Goal: Task Accomplishment & Management: Use online tool/utility

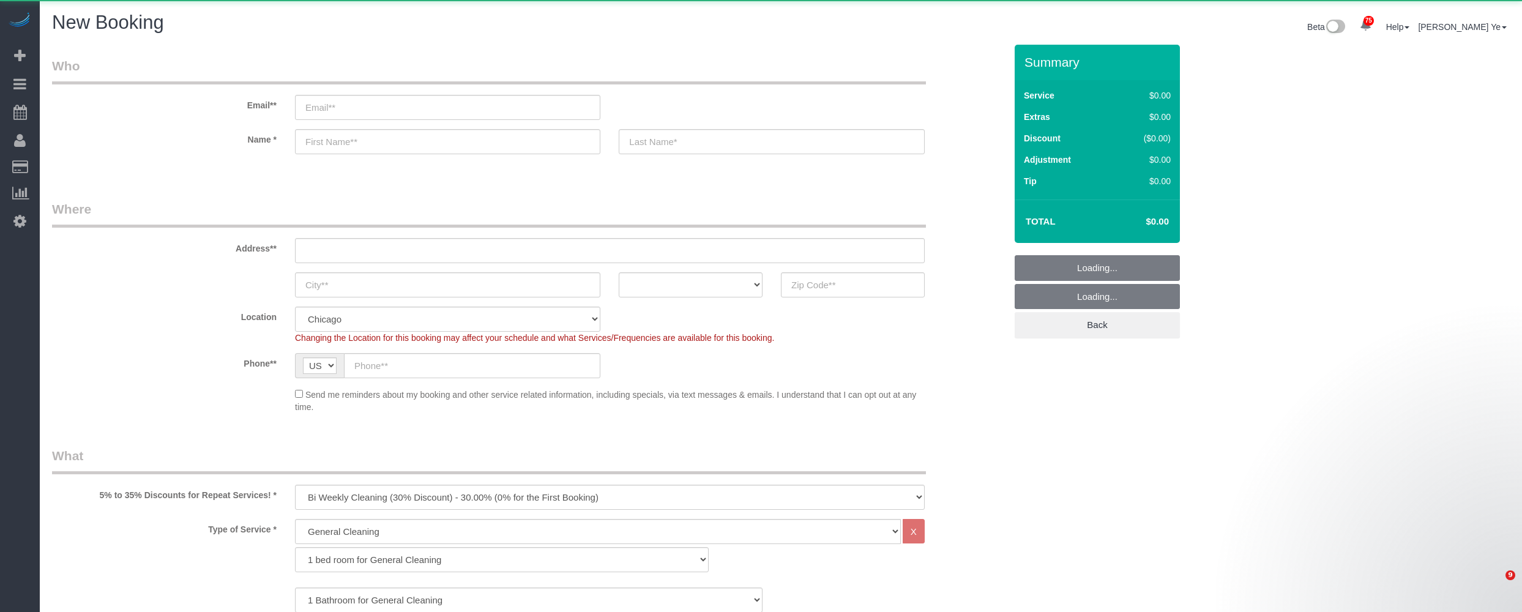
select select "512"
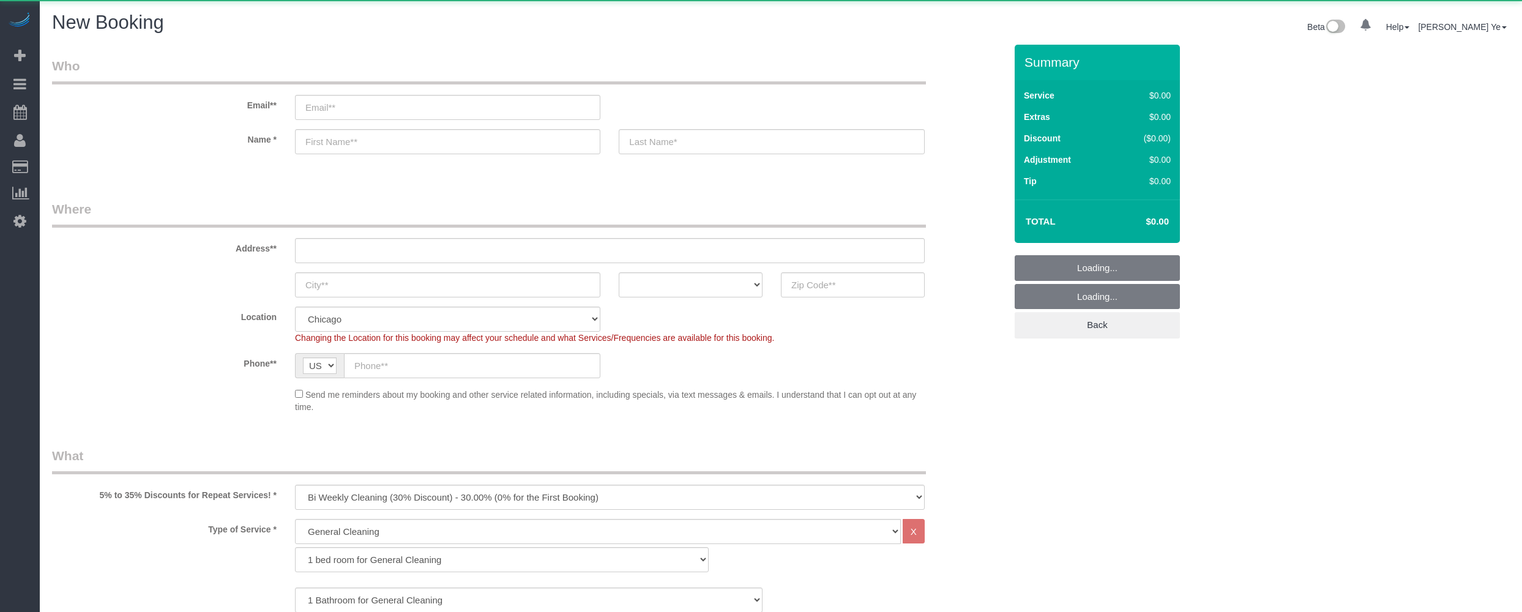
select select "512"
select select "object:1227"
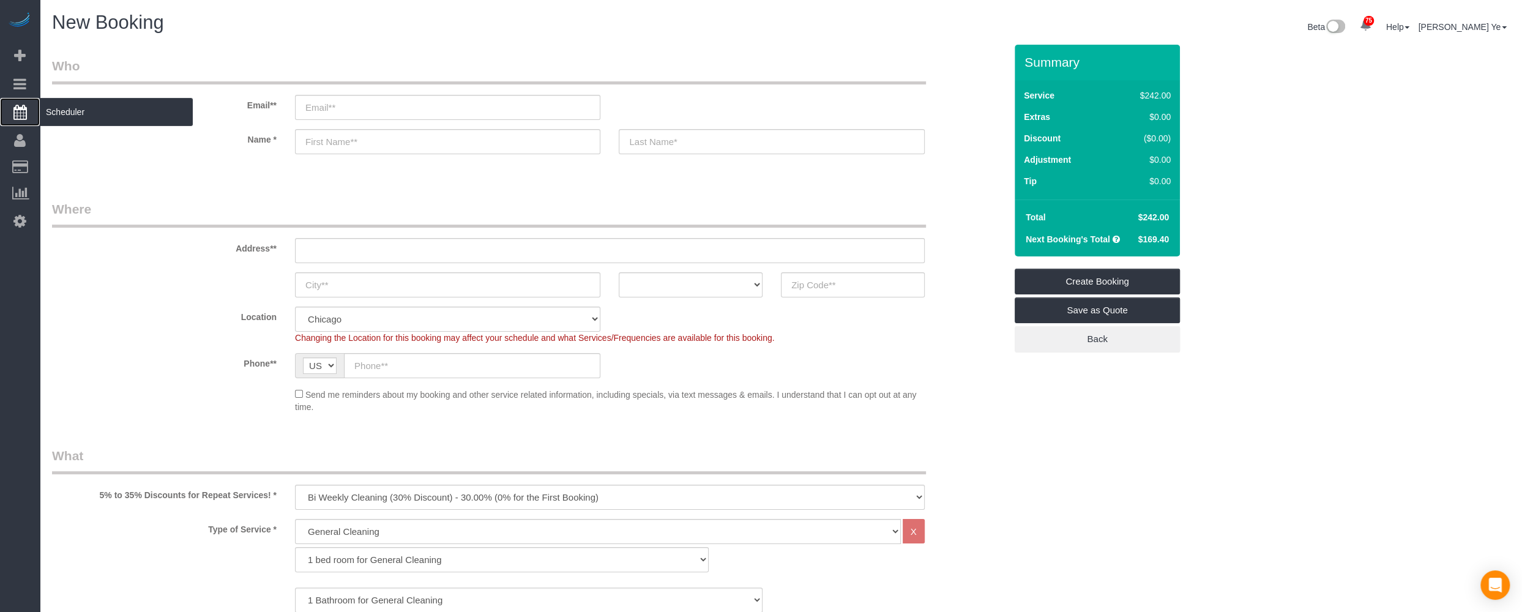
click at [53, 114] on span "Scheduler" at bounding box center [116, 112] width 153 height 28
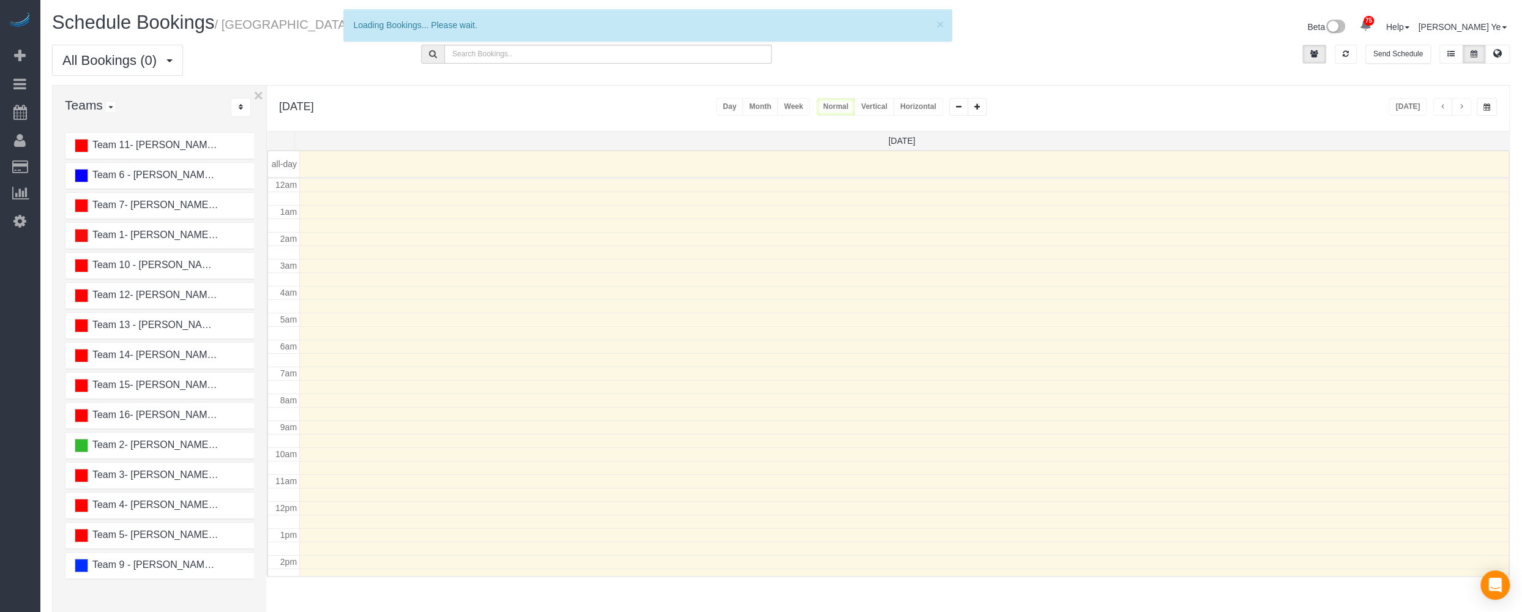
scroll to position [160, 0]
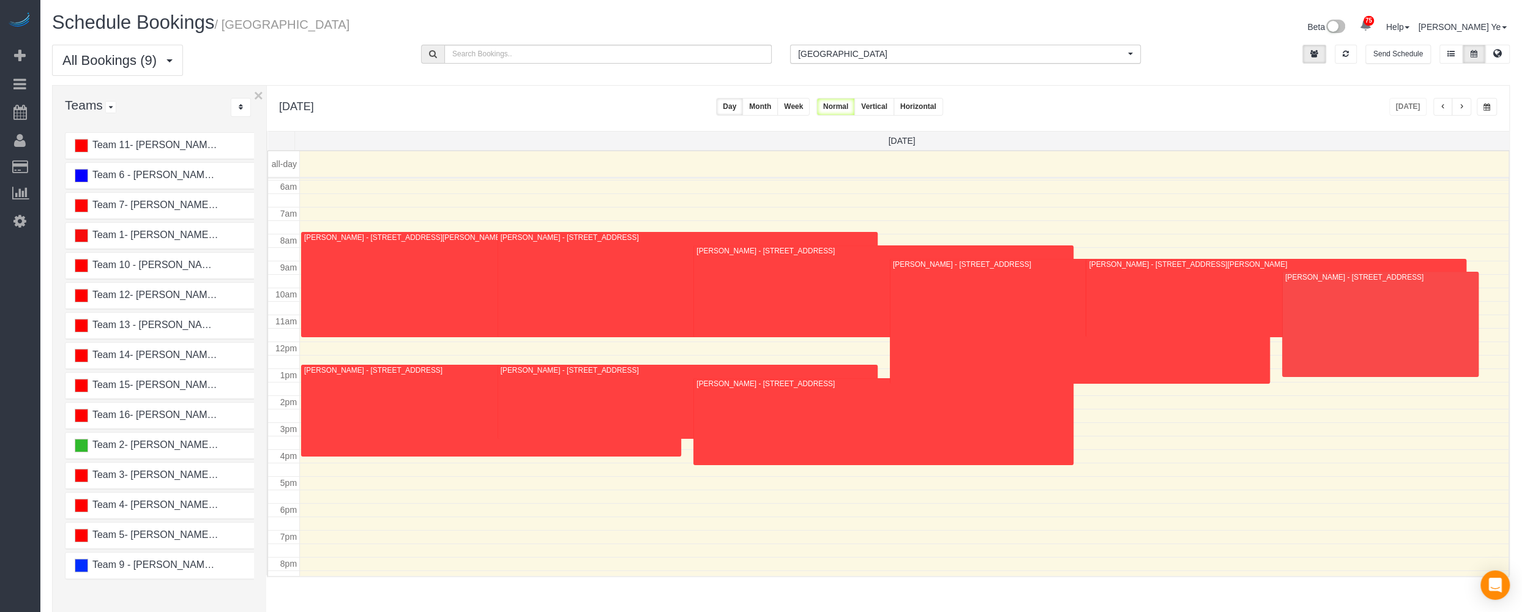
click at [894, 103] on button "Vertical" at bounding box center [874, 107] width 40 height 18
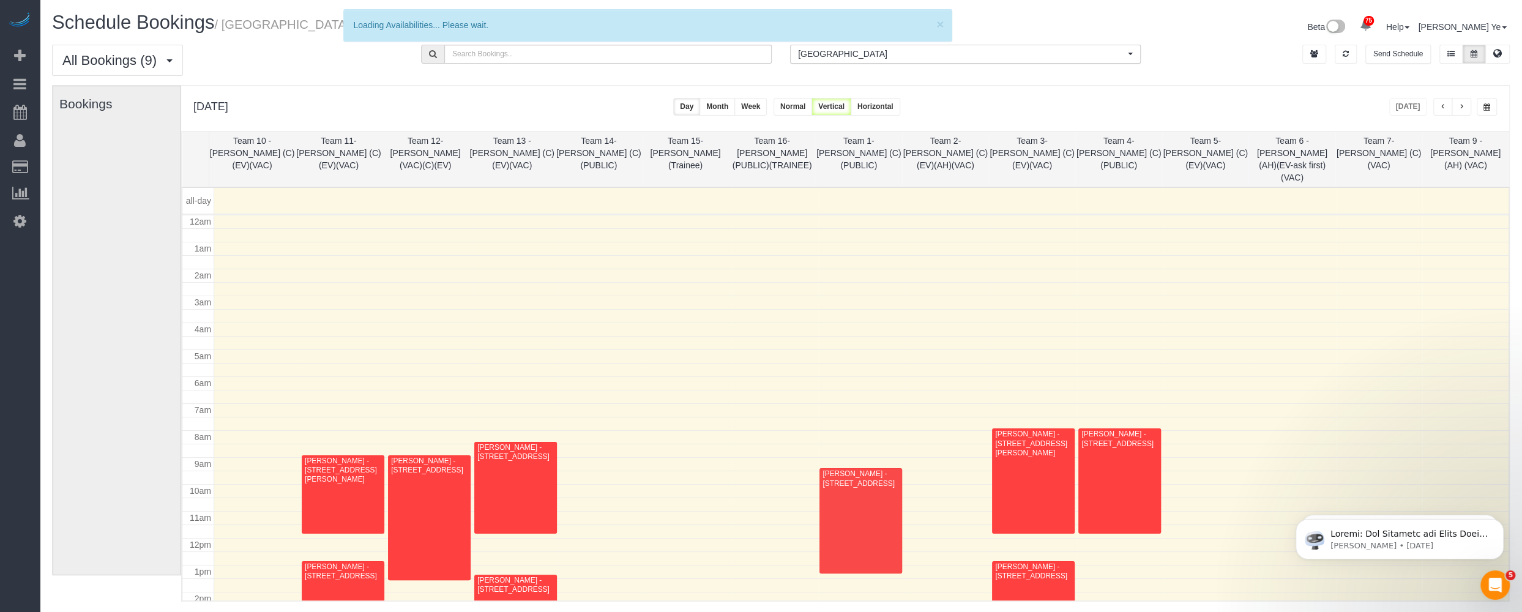
scroll to position [0, 0]
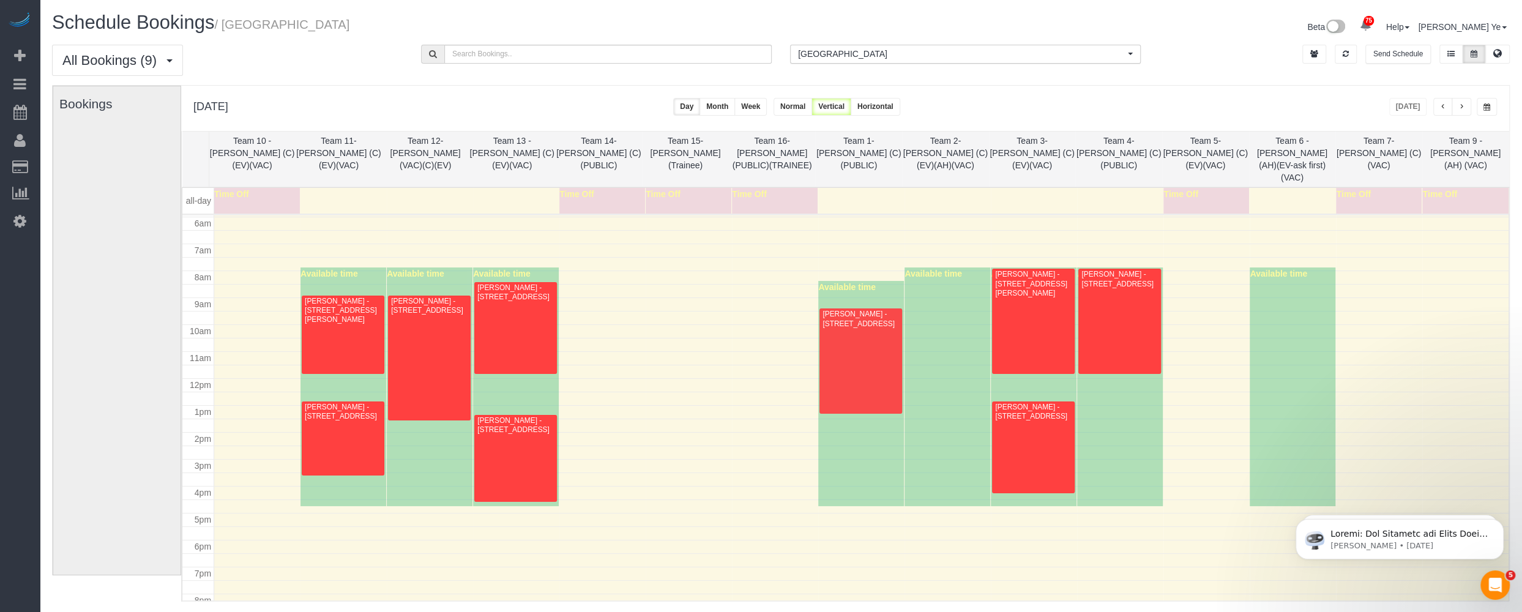
click at [838, 55] on span "[GEOGRAPHIC_DATA]" at bounding box center [961, 54] width 327 height 12
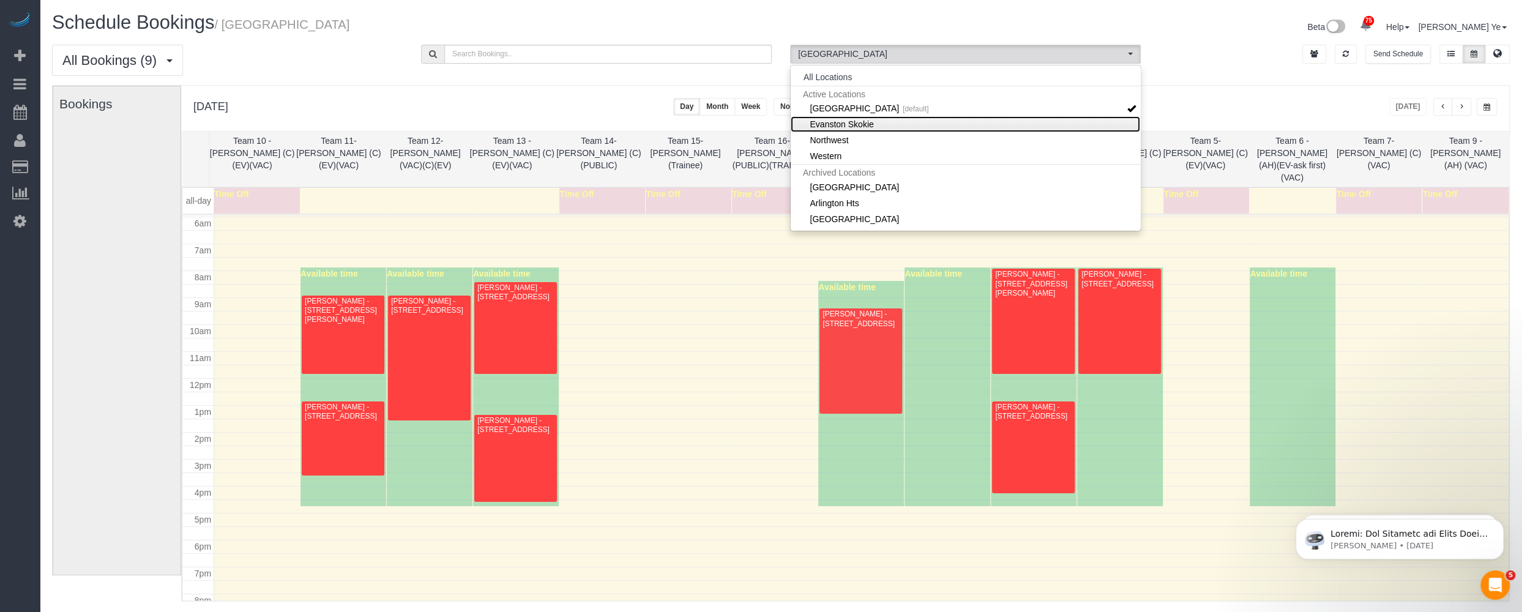
click at [829, 125] on link "Evanston Skokie" at bounding box center [966, 124] width 350 height 16
click at [828, 141] on link "Northwest" at bounding box center [966, 140] width 350 height 16
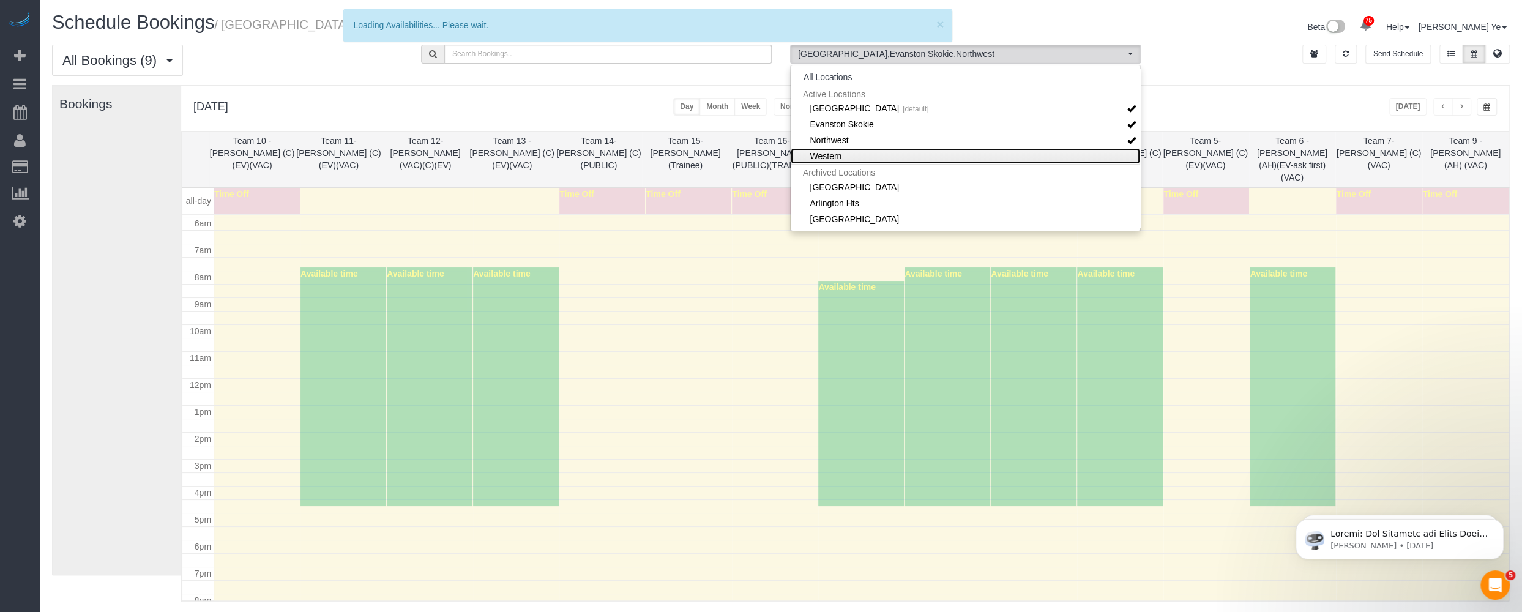
click at [828, 157] on link "Western" at bounding box center [966, 156] width 350 height 16
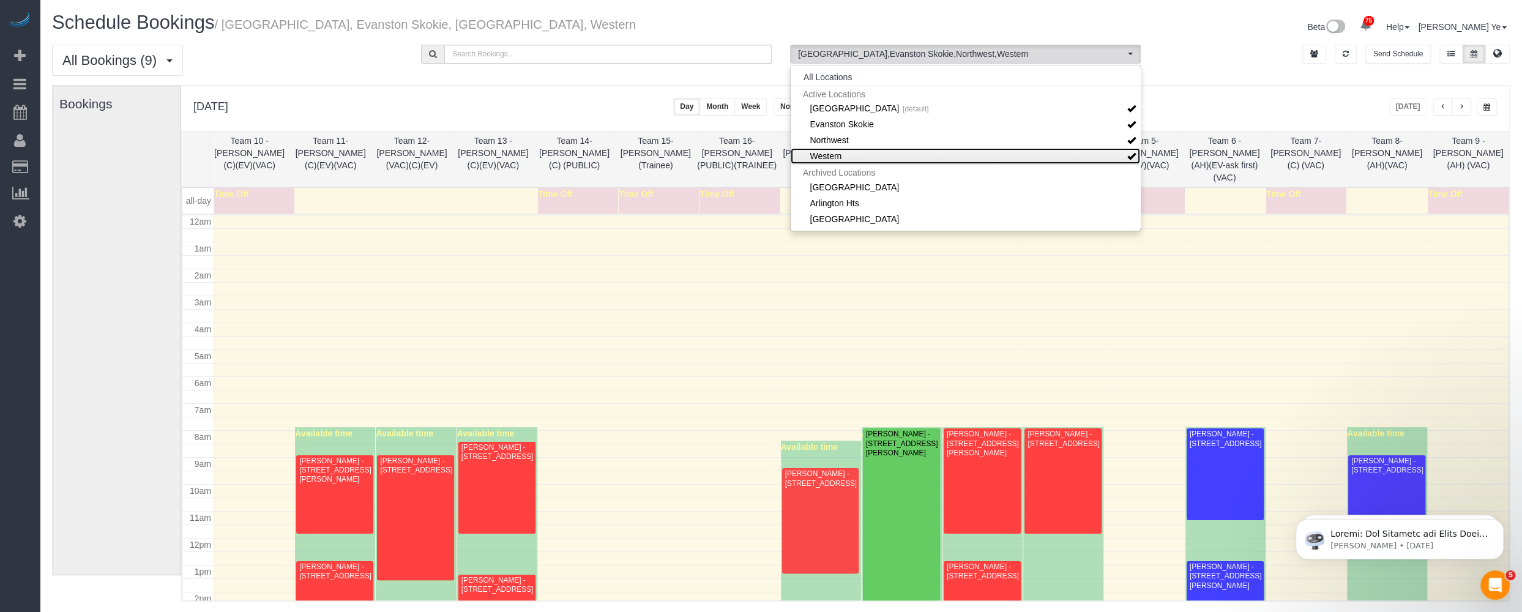
scroll to position [160, 0]
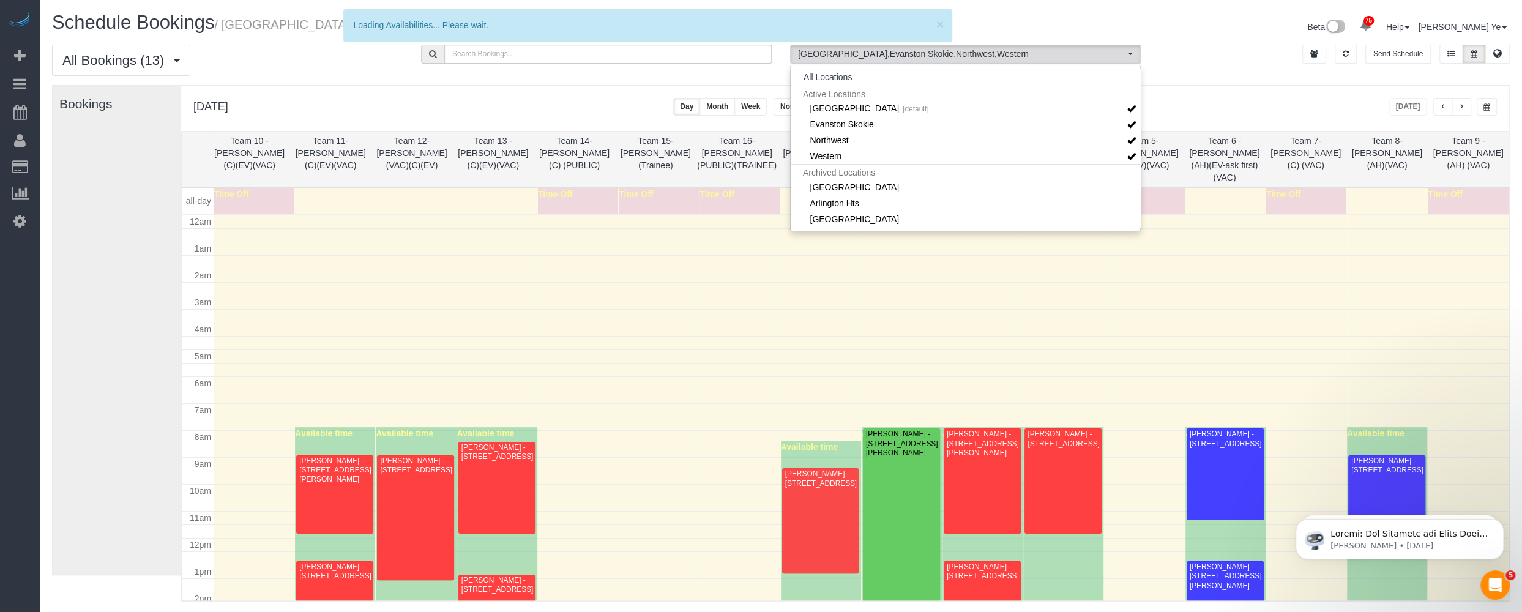
click at [608, 105] on div "[DATE] [DATE] Day Month Week Normal Vertical Horizontal" at bounding box center [845, 108] width 1328 height 45
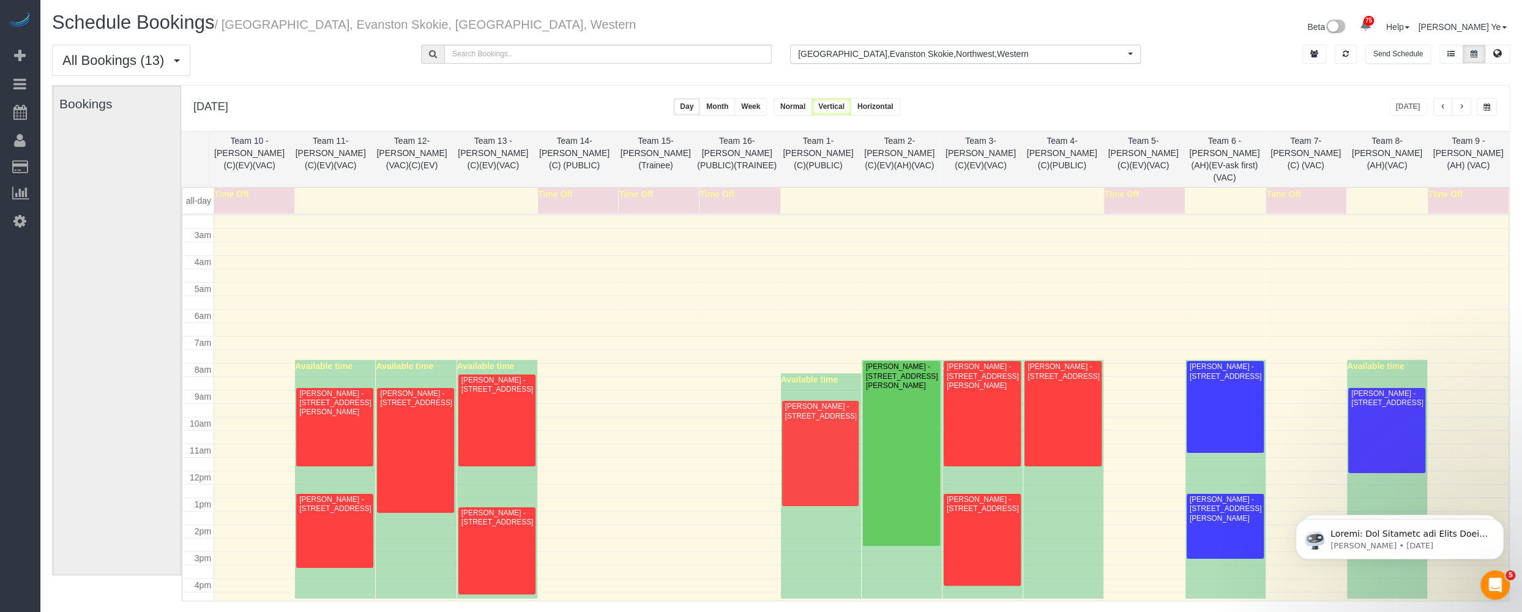
scroll to position [36, 0]
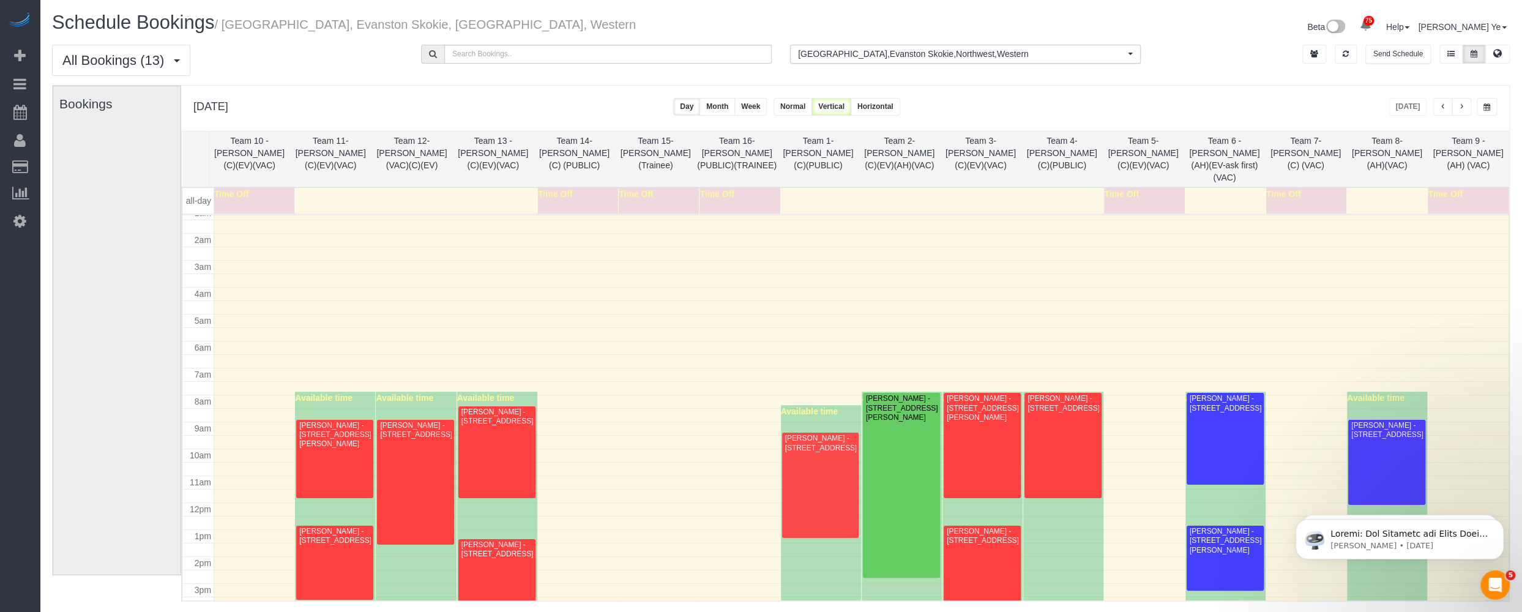
click at [1457, 107] on button "button" at bounding box center [1462, 107] width 20 height 18
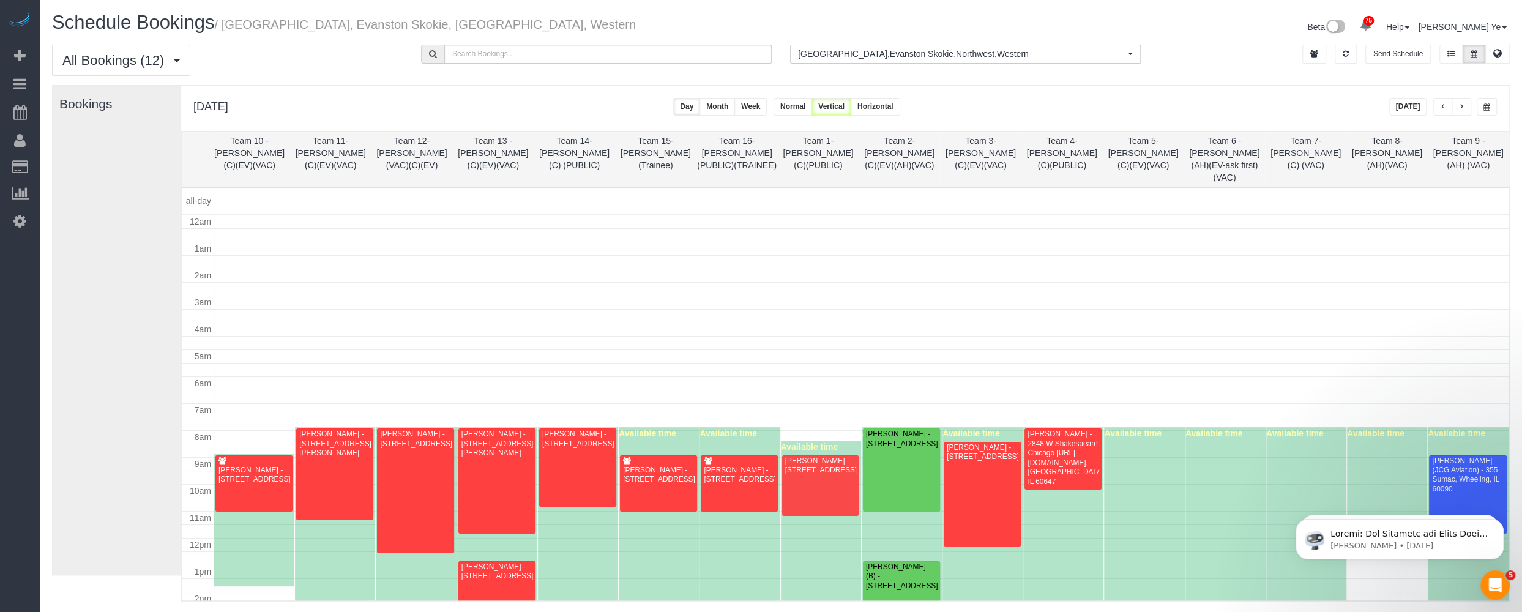
scroll to position [160, 0]
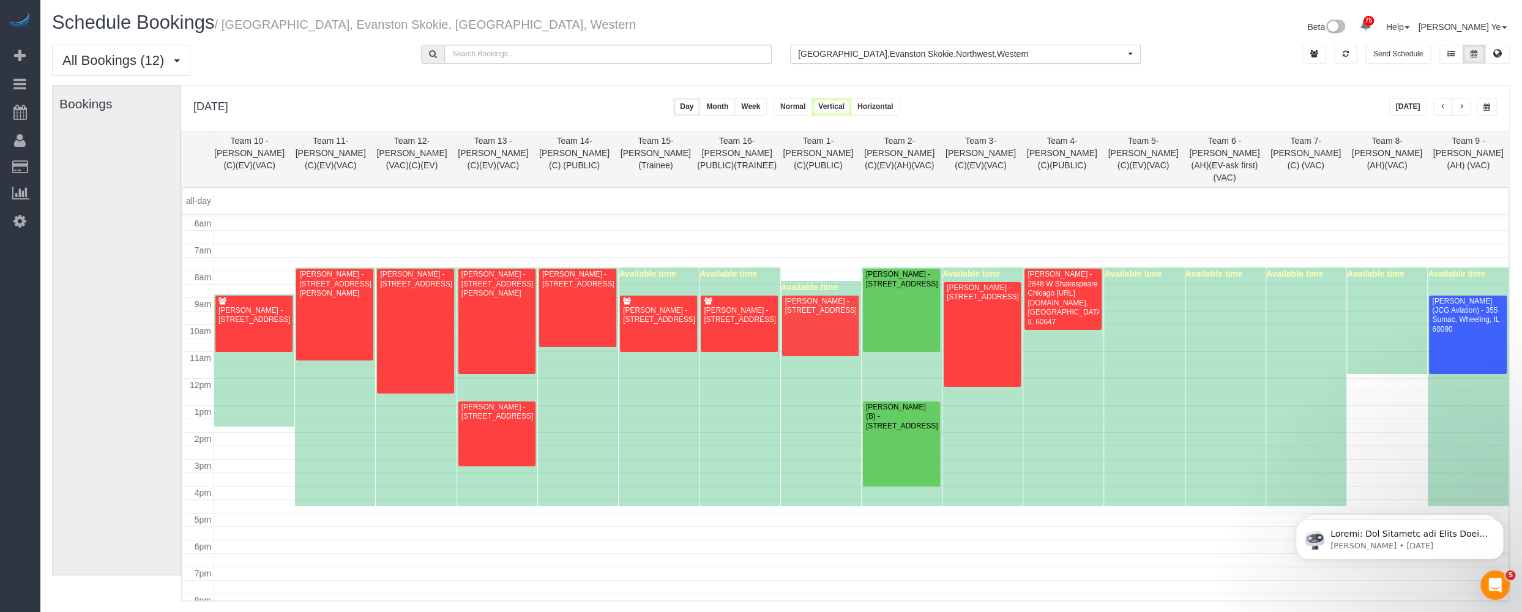
click at [1462, 107] on span "button" at bounding box center [1462, 106] width 6 height 7
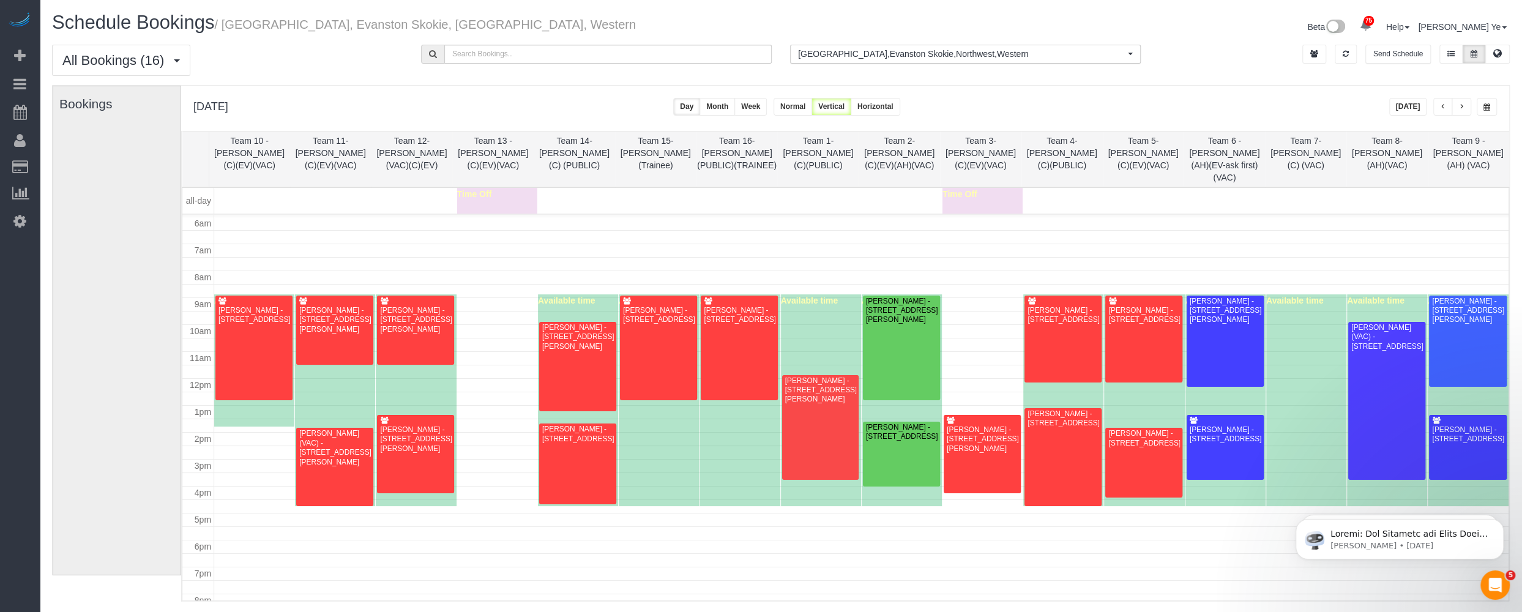
click at [1463, 103] on span "button" at bounding box center [1462, 106] width 6 height 7
